Goal: Communication & Community: Answer question/provide support

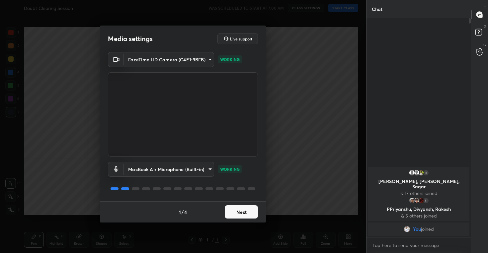
click at [237, 212] on button "Next" at bounding box center [241, 212] width 33 height 13
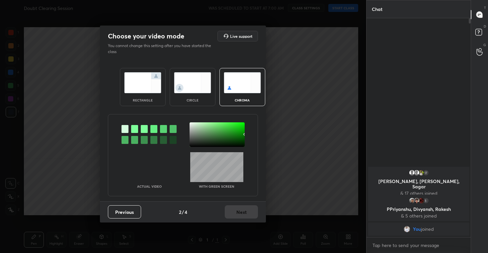
click at [199, 85] on img at bounding box center [192, 82] width 37 height 21
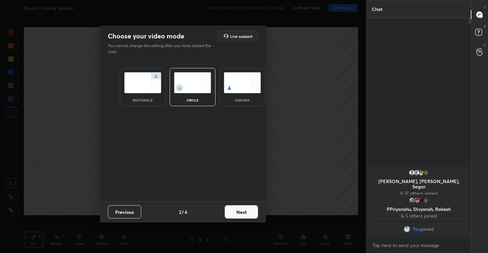
click at [239, 213] on button "Next" at bounding box center [241, 212] width 33 height 13
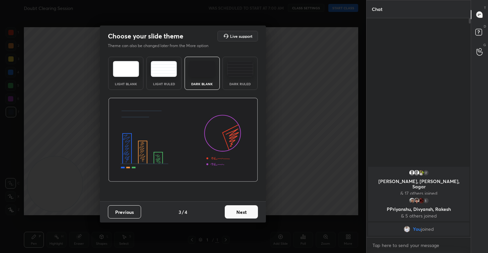
click at [248, 208] on button "Next" at bounding box center [241, 212] width 33 height 13
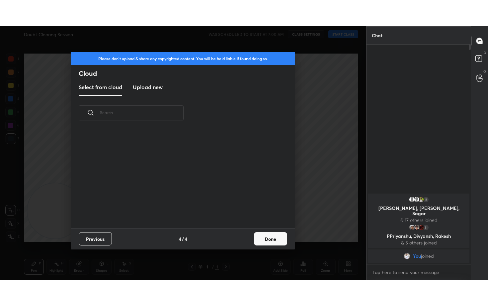
scroll to position [98, 213]
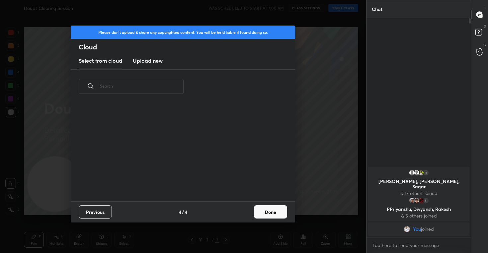
click at [148, 62] on h3 "Upload new" at bounding box center [148, 61] width 30 height 8
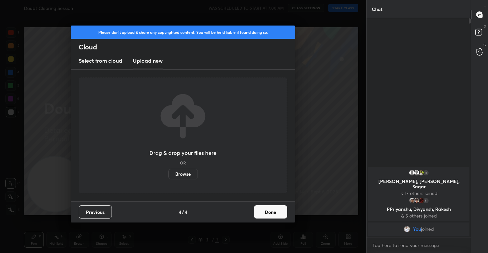
click at [182, 175] on label "Browse" at bounding box center [183, 174] width 30 height 11
click at [168, 175] on input "Browse" at bounding box center [168, 174] width 0 height 11
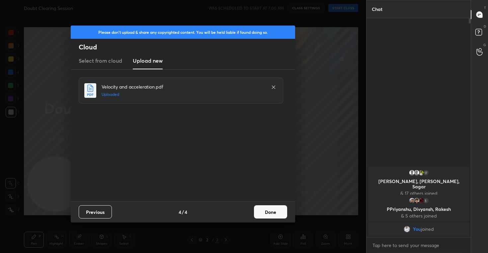
click at [280, 216] on button "Done" at bounding box center [270, 212] width 33 height 13
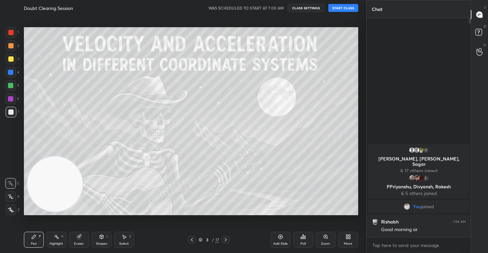
click at [8, 197] on icon at bounding box center [11, 197] width 6 height 5
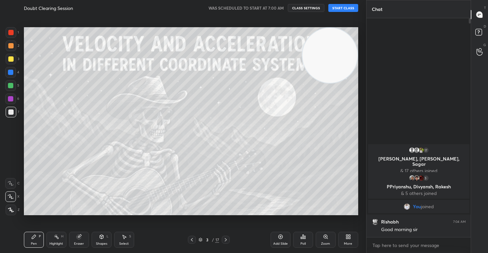
drag, startPoint x: 51, startPoint y: 197, endPoint x: 353, endPoint y: 14, distance: 353.2
click at [353, 13] on div "Doubt Clearing Session WAS SCHEDULED TO START AT 7:00 AM CLASS SETTINGS START C…" at bounding box center [191, 126] width 340 height 253
click at [309, 8] on button "CLASS SETTINGS" at bounding box center [306, 8] width 37 height 8
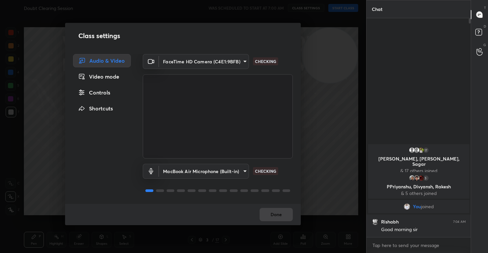
click at [108, 92] on div "Controls" at bounding box center [102, 92] width 58 height 13
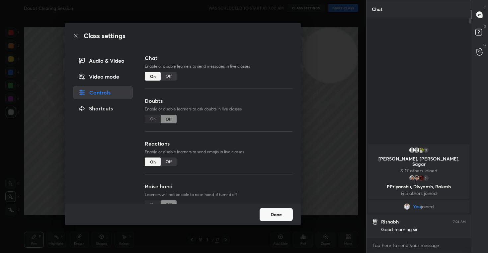
click at [168, 160] on div "Off" at bounding box center [169, 162] width 16 height 9
click at [283, 218] on button "Done" at bounding box center [276, 214] width 33 height 13
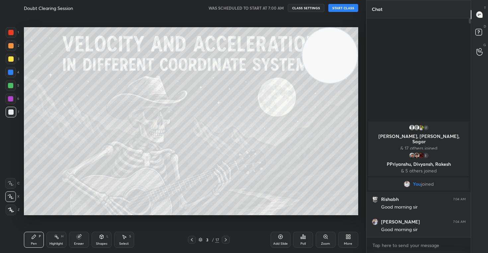
click at [345, 7] on button "START CLASS" at bounding box center [344, 8] width 30 height 8
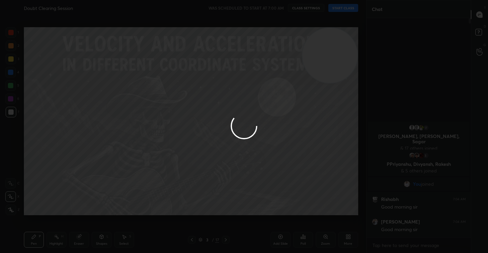
type textarea "x"
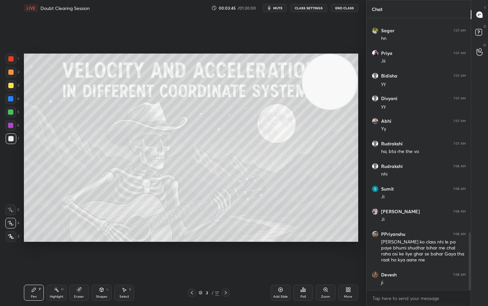
scroll to position [1034, 0]
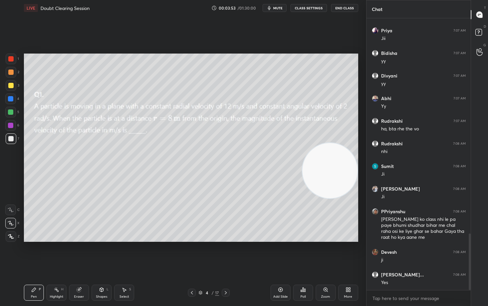
drag, startPoint x: 331, startPoint y: 82, endPoint x: 336, endPoint y: 169, distance: 87.8
click at [335, 170] on video at bounding box center [330, 170] width 55 height 55
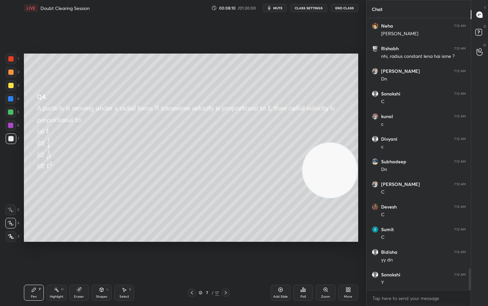
scroll to position [3145, 0]
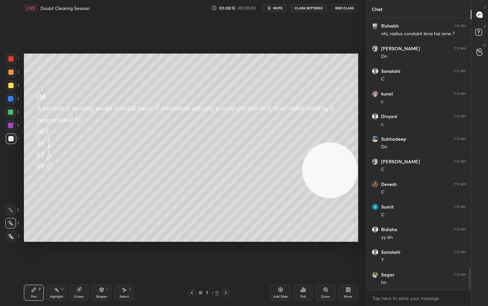
drag, startPoint x: 77, startPoint y: 290, endPoint x: 96, endPoint y: 268, distance: 29.2
click at [77, 253] on icon at bounding box center [79, 289] width 4 height 4
click at [32, 253] on icon at bounding box center [34, 289] width 4 height 4
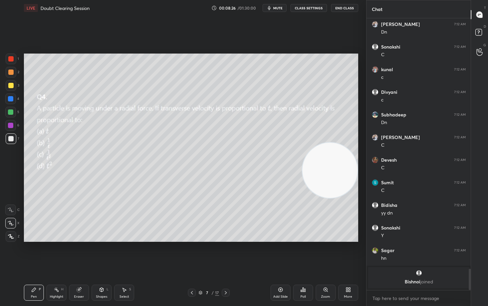
scroll to position [2920, 0]
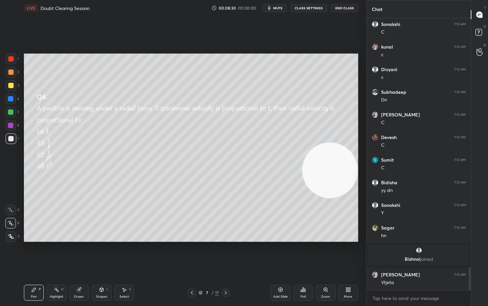
drag, startPoint x: 75, startPoint y: 293, endPoint x: 113, endPoint y: 242, distance: 63.0
click at [77, 253] on div "Eraser" at bounding box center [79, 292] width 20 height 16
click at [35, 253] on icon at bounding box center [33, 289] width 5 height 5
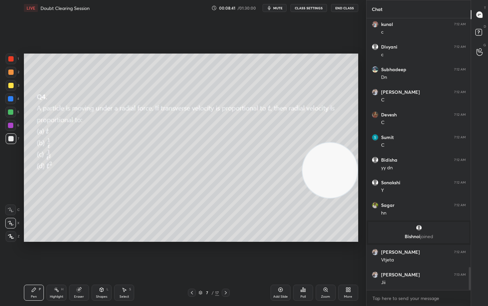
scroll to position [2965, 0]
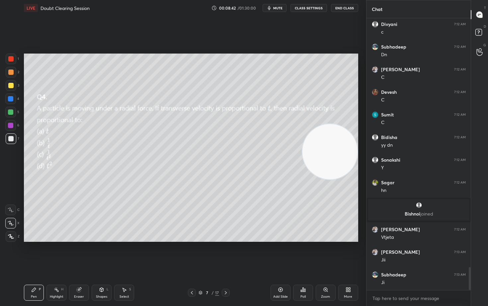
drag, startPoint x: 334, startPoint y: 167, endPoint x: 342, endPoint y: 85, distance: 82.1
click at [352, 124] on video at bounding box center [330, 151] width 55 height 55
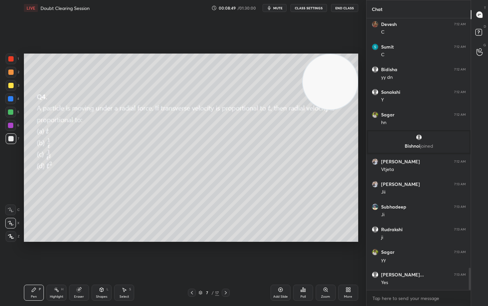
scroll to position [3055, 0]
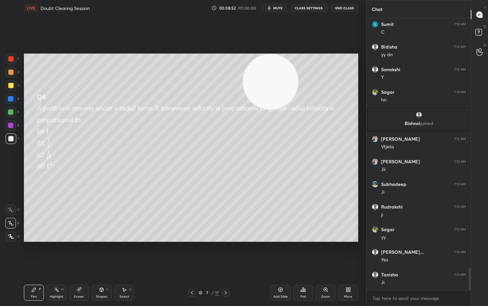
drag, startPoint x: 333, startPoint y: 83, endPoint x: 329, endPoint y: 79, distance: 5.9
click at [298, 79] on video at bounding box center [270, 81] width 55 height 55
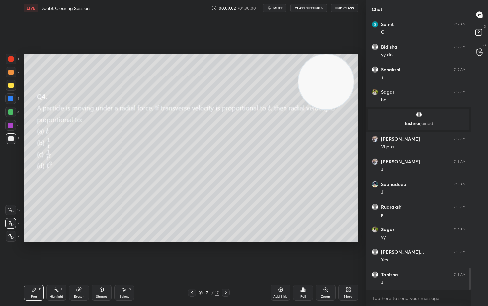
click at [77, 253] on div "Eraser" at bounding box center [79, 292] width 20 height 16
click at [31, 253] on div "Pen P" at bounding box center [34, 292] width 20 height 16
drag, startPoint x: 325, startPoint y: 91, endPoint x: 272, endPoint y: 73, distance: 56.2
click at [294, 73] on video at bounding box center [321, 81] width 55 height 55
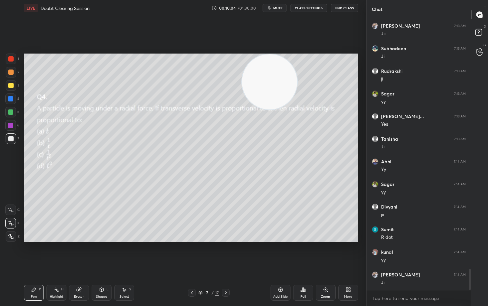
scroll to position [3213, 0]
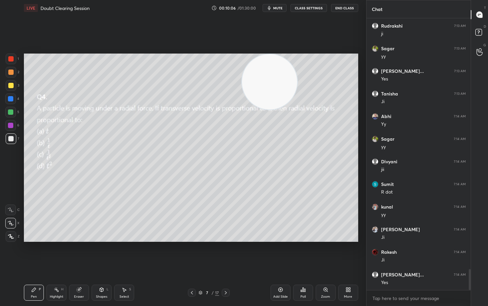
click at [79, 253] on div "Eraser" at bounding box center [79, 292] width 20 height 16
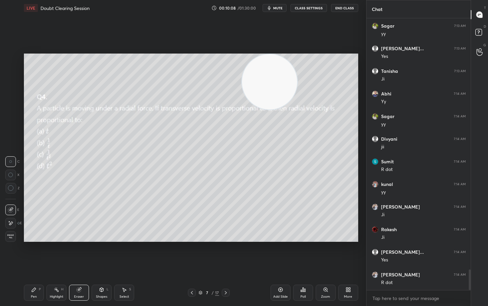
scroll to position [3281, 0]
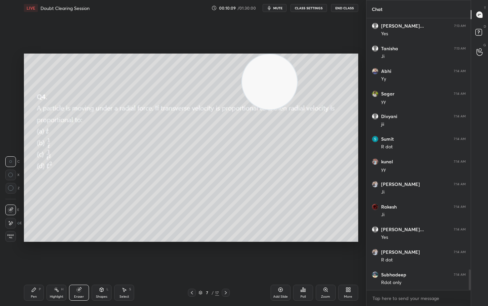
drag, startPoint x: 35, startPoint y: 290, endPoint x: 51, endPoint y: 249, distance: 43.7
click at [35, 253] on icon at bounding box center [33, 289] width 5 height 5
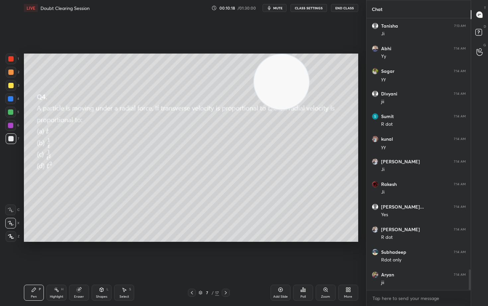
drag, startPoint x: 275, startPoint y: 94, endPoint x: 320, endPoint y: 82, distance: 47.2
click at [309, 80] on video at bounding box center [281, 81] width 55 height 55
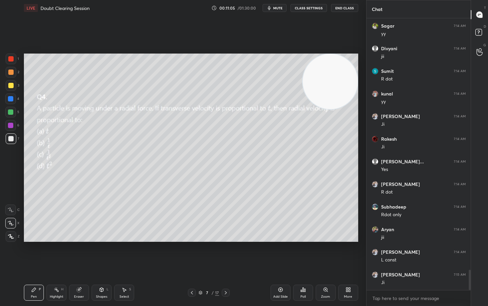
scroll to position [3371, 0]
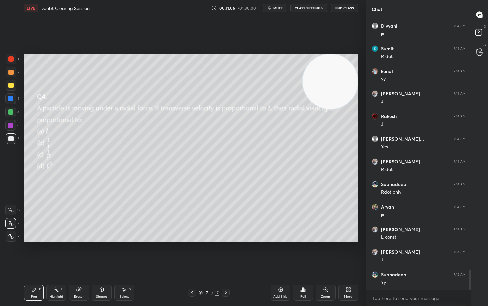
click at [283, 253] on div "Add Slide" at bounding box center [281, 292] width 20 height 16
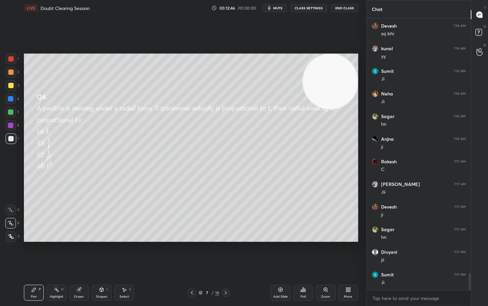
scroll to position [4049, 0]
click at [42, 147] on div "1 2 3 4 5 6 7 C X Z C X Z E E Erase all H H LIVE Doubt Clearing Session 00:12:5…" at bounding box center [180, 153] width 361 height 306
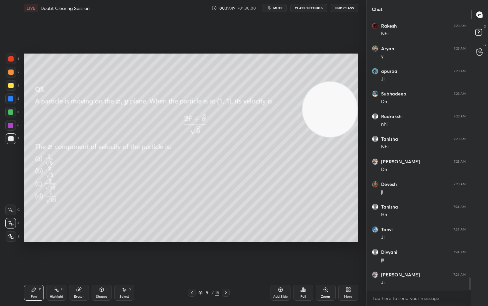
drag, startPoint x: 335, startPoint y: 112, endPoint x: 308, endPoint y: 131, distance: 33.0
click at [336, 137] on video at bounding box center [330, 109] width 55 height 55
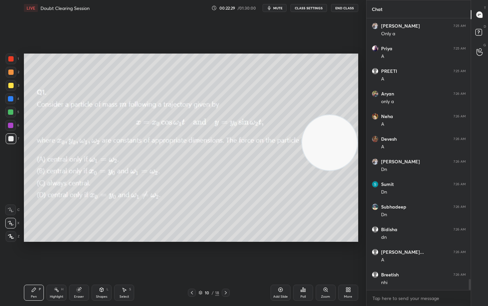
scroll to position [6502, 0]
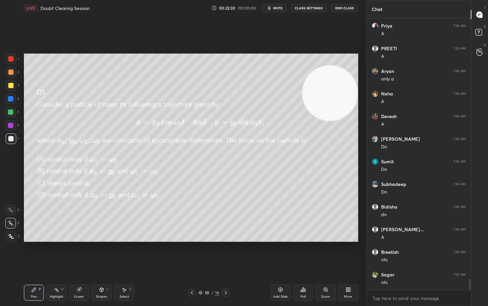
drag, startPoint x: 329, startPoint y: 105, endPoint x: 324, endPoint y: 79, distance: 26.4
click at [332, 89] on video at bounding box center [330, 92] width 55 height 55
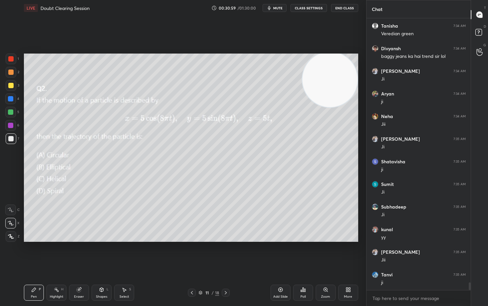
scroll to position [9401, 0]
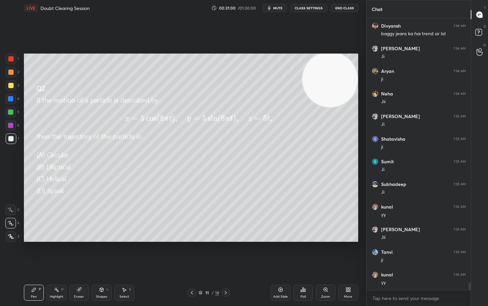
click at [49, 170] on div "Setting up your live class Poll for secs No correct answer Start poll" at bounding box center [191, 147] width 340 height 263
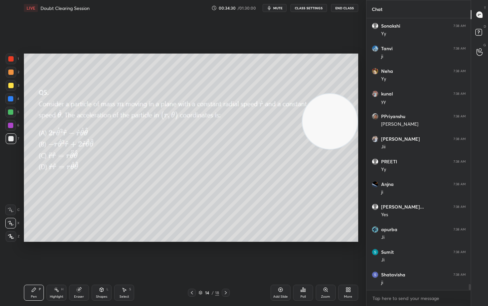
scroll to position [12078, 0]
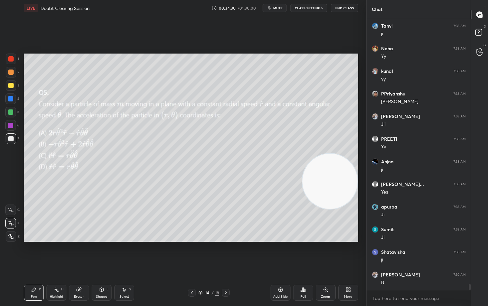
drag, startPoint x: 331, startPoint y: 84, endPoint x: 333, endPoint y: 186, distance: 101.7
click at [333, 186] on video at bounding box center [330, 180] width 55 height 55
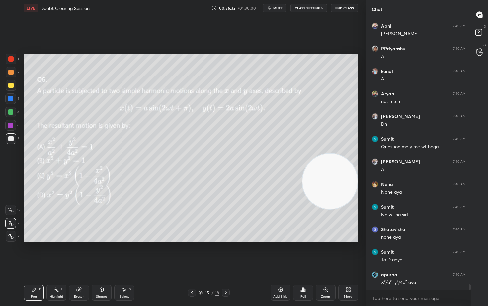
scroll to position [13095, 0]
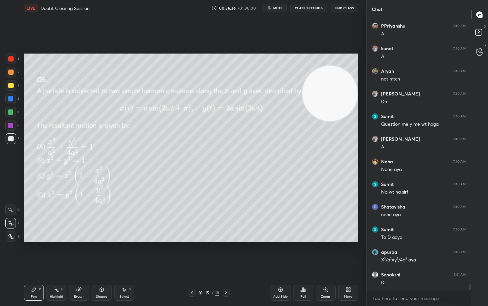
drag, startPoint x: 336, startPoint y: 172, endPoint x: 347, endPoint y: 50, distance: 122.5
click at [349, 66] on video at bounding box center [330, 93] width 55 height 55
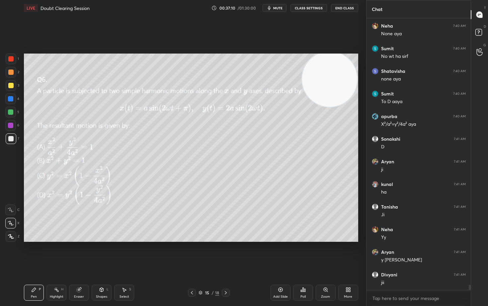
scroll to position [13253, 0]
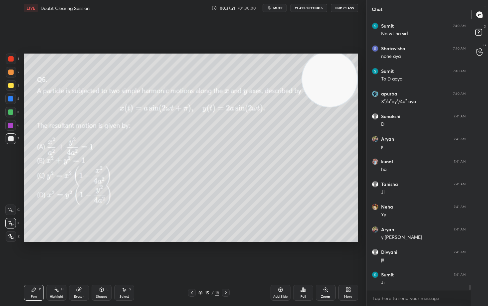
click at [78, 253] on icon at bounding box center [79, 289] width 4 height 4
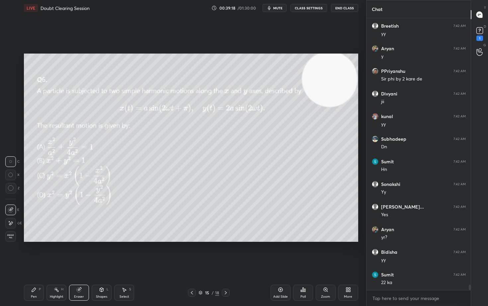
scroll to position [13643, 0]
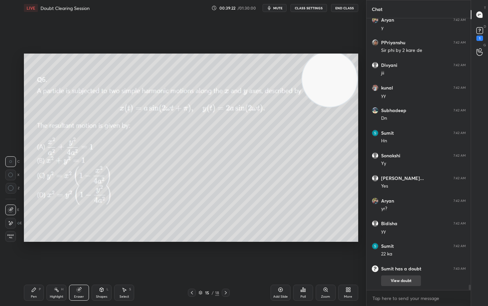
click at [401, 253] on button "View doubt" at bounding box center [401, 280] width 40 height 11
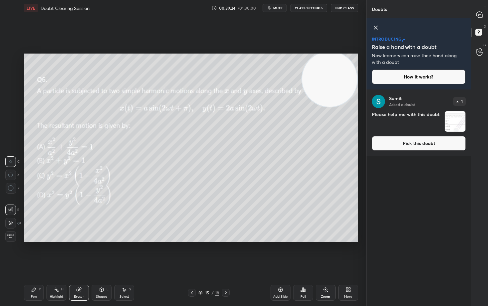
click at [409, 146] on button "Pick this doubt" at bounding box center [419, 143] width 94 height 15
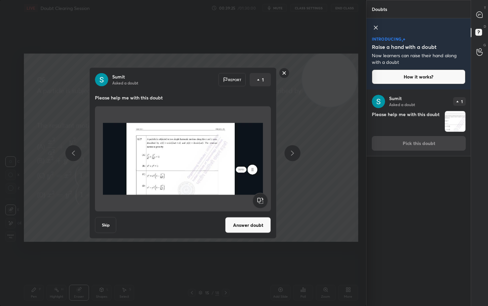
click at [243, 224] on button "Answer doubt" at bounding box center [248, 225] width 46 height 16
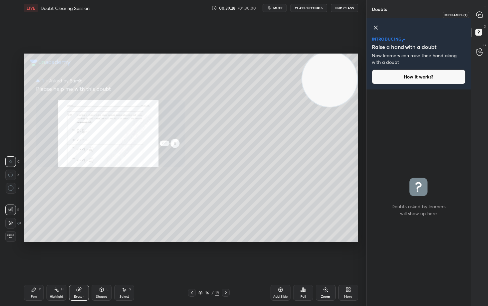
click at [481, 17] on icon at bounding box center [480, 15] width 6 height 6
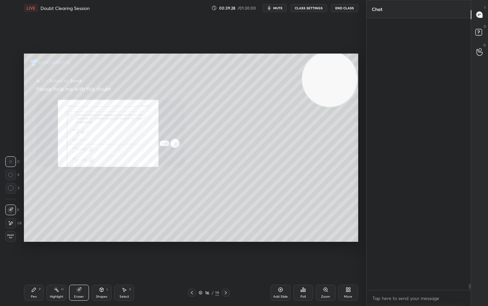
scroll to position [269, 102]
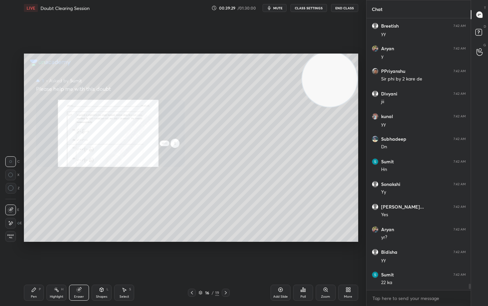
click at [324, 253] on icon at bounding box center [326, 289] width 4 height 4
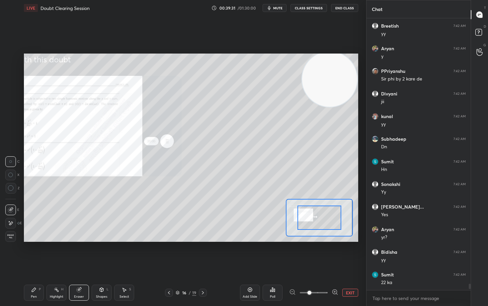
click at [336, 253] on icon at bounding box center [335, 291] width 7 height 7
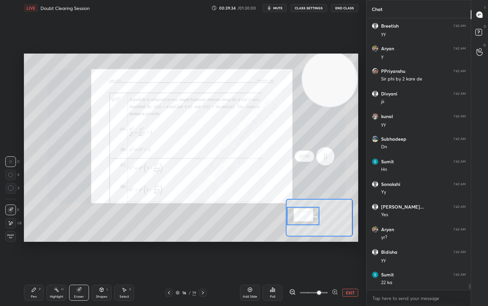
drag, startPoint x: 325, startPoint y: 224, endPoint x: 307, endPoint y: 222, distance: 17.7
click at [307, 222] on div at bounding box center [303, 216] width 33 height 18
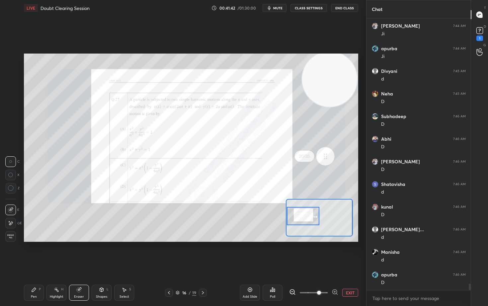
scroll to position [11511, 0]
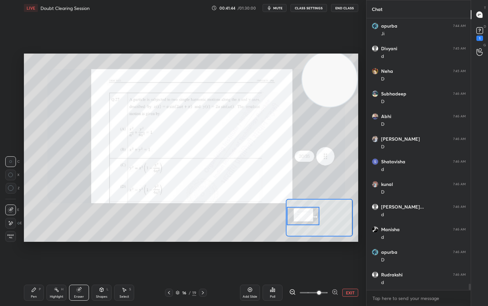
click at [351, 253] on button "EXIT" at bounding box center [351, 292] width 16 height 8
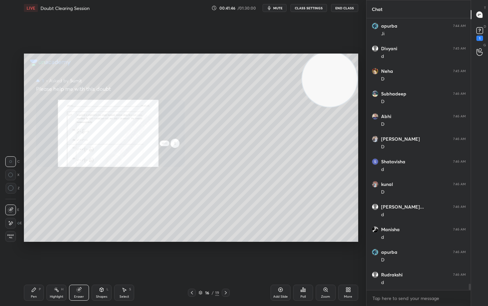
scroll to position [11534, 0]
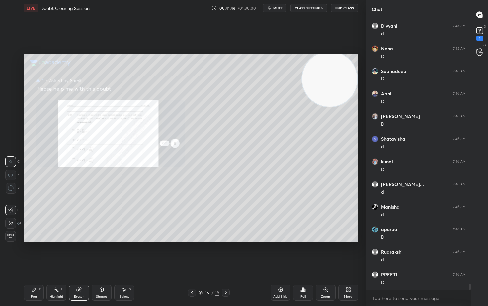
click at [33, 253] on icon at bounding box center [34, 289] width 4 height 4
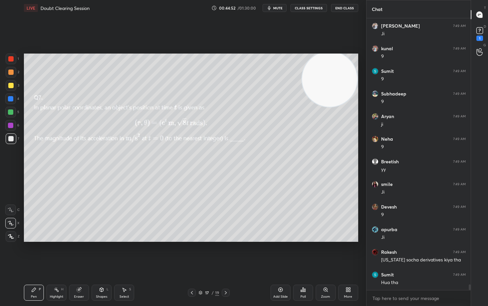
scroll to position [13006, 0]
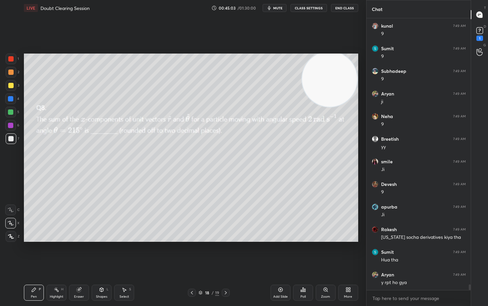
click at [277, 6] on span "mute" at bounding box center [277, 8] width 9 height 5
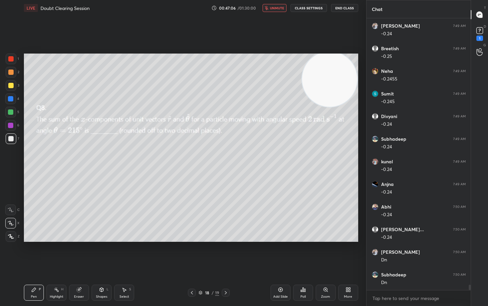
scroll to position [13299, 0]
click at [276, 8] on span "unmute" at bounding box center [277, 8] width 14 height 5
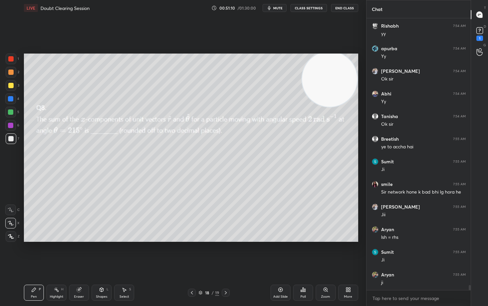
scroll to position [14323, 0]
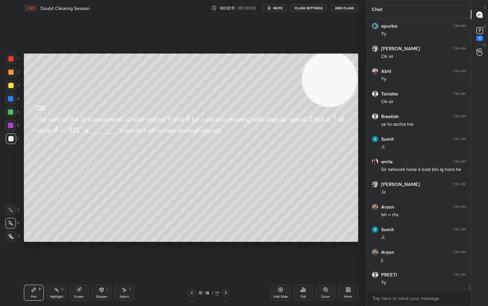
drag, startPoint x: 280, startPoint y: 288, endPoint x: 286, endPoint y: 282, distance: 8.7
click at [280, 253] on icon at bounding box center [280, 289] width 5 height 5
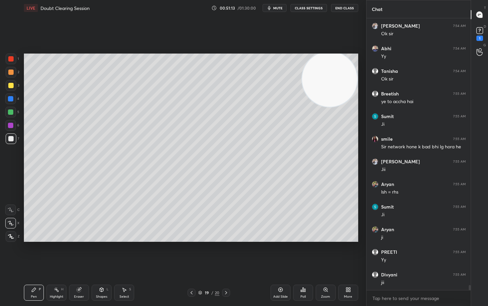
click at [10, 85] on div at bounding box center [10, 85] width 5 height 5
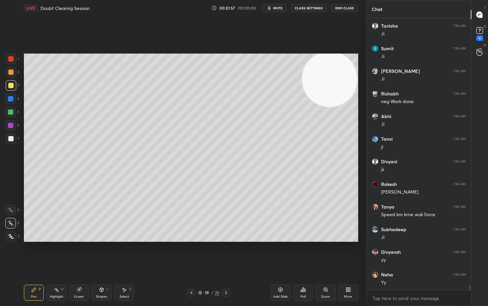
scroll to position [14797, 0]
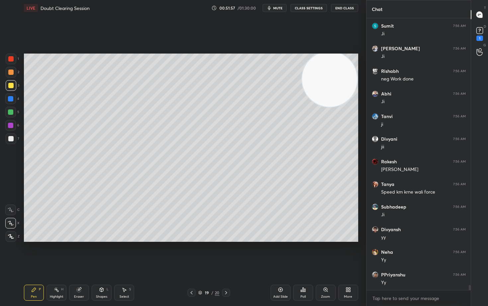
click at [12, 139] on div at bounding box center [10, 138] width 5 height 5
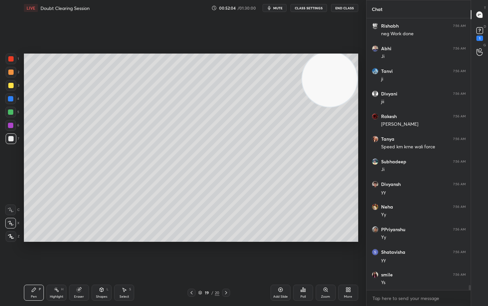
scroll to position [14865, 0]
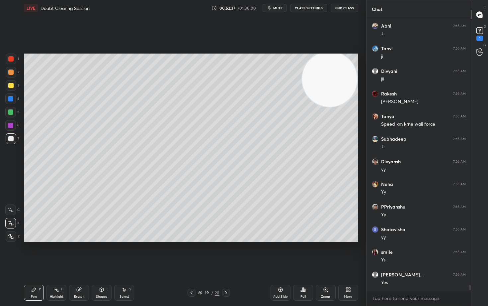
click at [11, 86] on div at bounding box center [10, 85] width 5 height 5
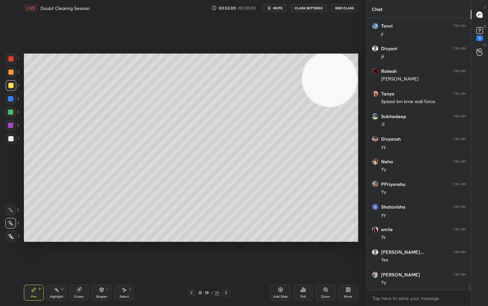
drag, startPoint x: 10, startPoint y: 139, endPoint x: 21, endPoint y: 139, distance: 11.0
click at [9, 139] on div at bounding box center [10, 138] width 5 height 5
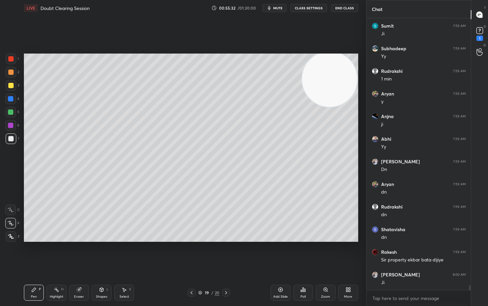
scroll to position [15927, 0]
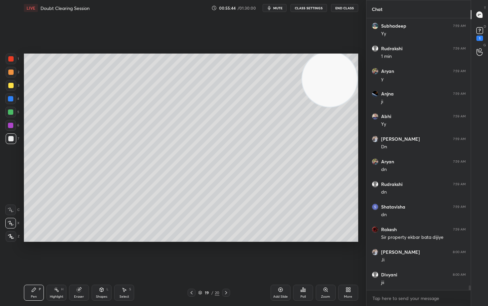
drag, startPoint x: 282, startPoint y: 287, endPoint x: 285, endPoint y: 283, distance: 5.1
click at [282, 253] on icon at bounding box center [280, 289] width 5 height 5
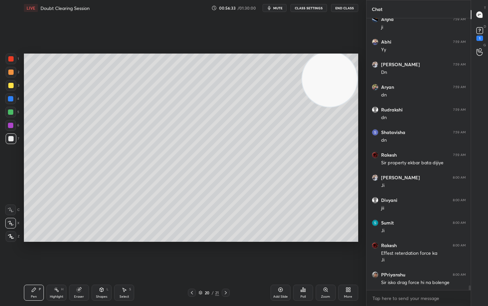
scroll to position [16024, 0]
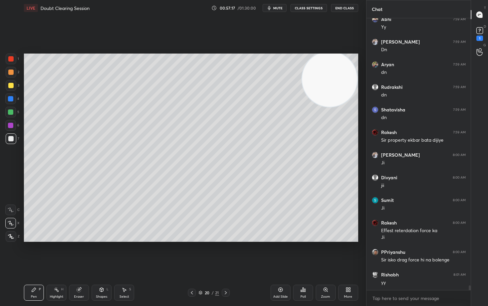
click at [80, 253] on icon at bounding box center [78, 289] width 5 height 5
drag, startPoint x: 35, startPoint y: 290, endPoint x: 48, endPoint y: 281, distance: 15.8
click at [35, 253] on icon at bounding box center [33, 289] width 5 height 5
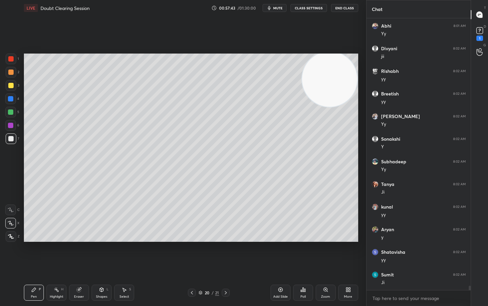
scroll to position [16317, 0]
drag, startPoint x: 11, startPoint y: 84, endPoint x: 22, endPoint y: 84, distance: 11.0
click at [11, 84] on div at bounding box center [10, 85] width 5 height 5
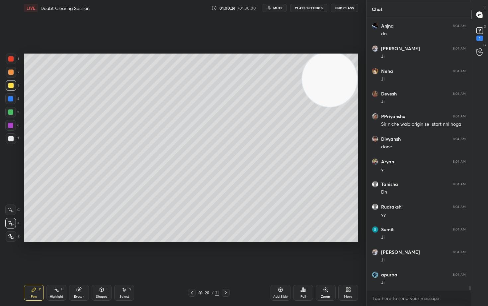
scroll to position [17176, 0]
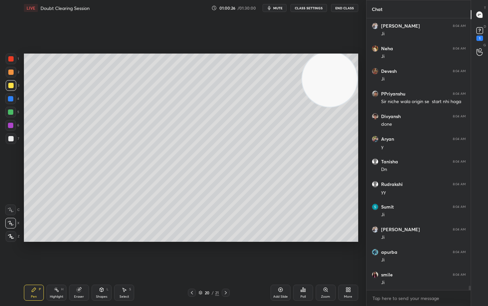
drag, startPoint x: 280, startPoint y: 289, endPoint x: 277, endPoint y: 284, distance: 5.8
click at [279, 253] on icon at bounding box center [280, 289] width 5 height 5
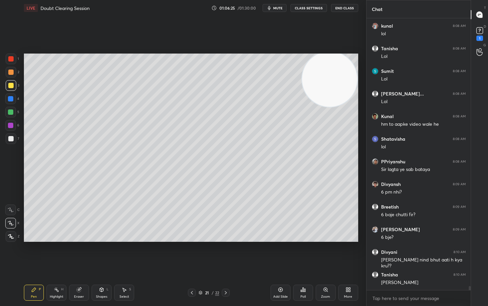
scroll to position [17787, 0]
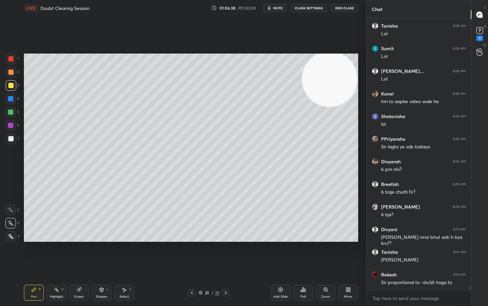
drag, startPoint x: 14, startPoint y: 138, endPoint x: 15, endPoint y: 135, distance: 3.4
click at [13, 138] on div at bounding box center [11, 138] width 11 height 11
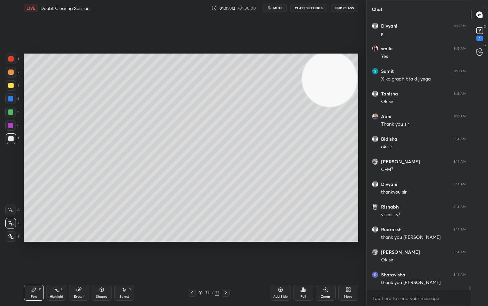
scroll to position [18736, 0]
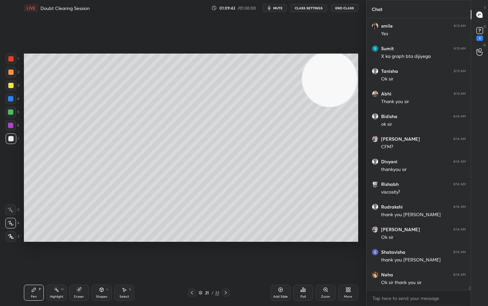
click at [344, 9] on button "End Class" at bounding box center [344, 8] width 27 height 8
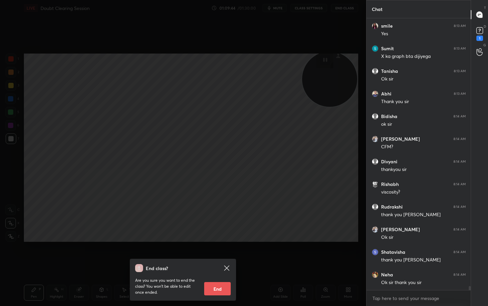
scroll to position [18758, 0]
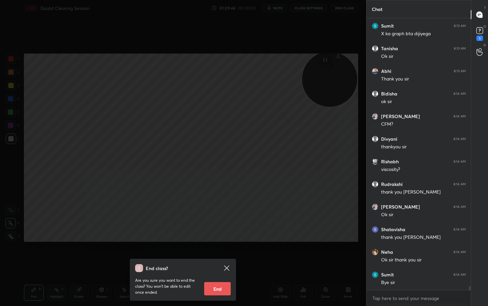
click at [214, 253] on button "End" at bounding box center [217, 288] width 27 height 13
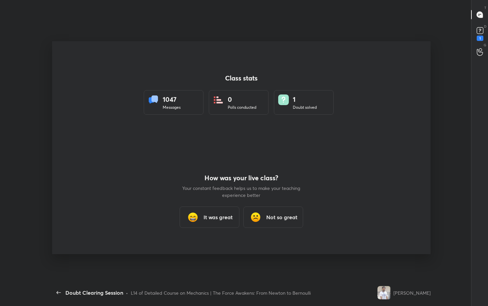
scroll to position [0, 0]
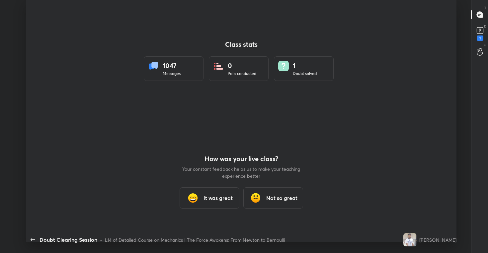
type textarea "x"
